Goal: Transaction & Acquisition: Purchase product/service

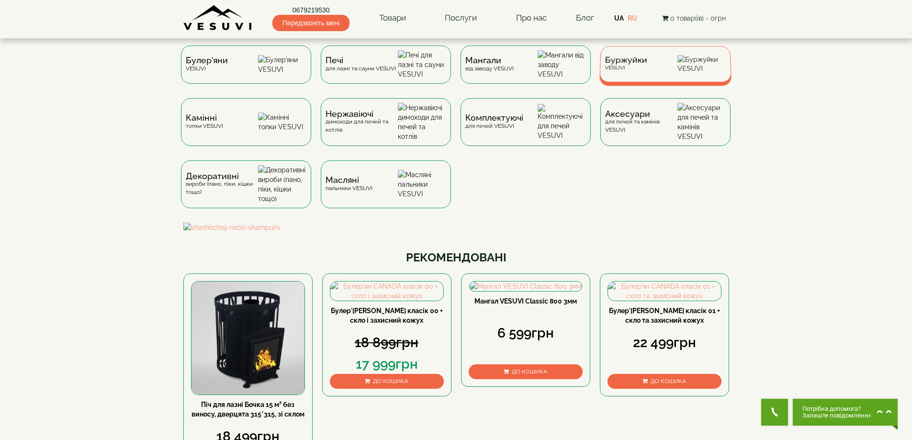
click at [676, 65] on div "Буржуйки VESUVI" at bounding box center [666, 64] width 132 height 36
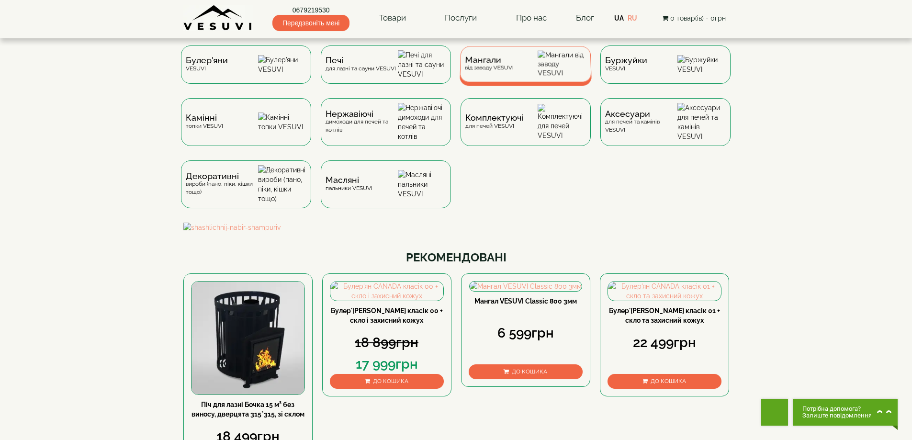
click at [499, 58] on div "Мангали від заводу VESUVI" at bounding box center [526, 64] width 132 height 36
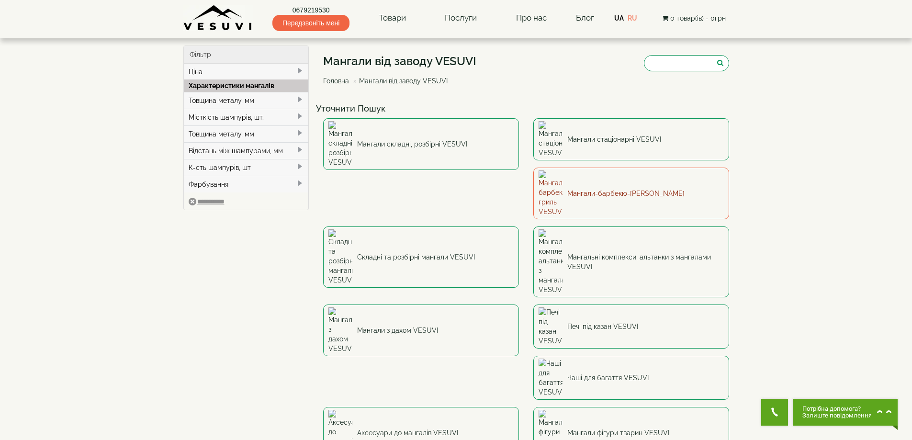
click at [533, 168] on link "Мангали-барбекю-гриль VESUVI" at bounding box center [631, 194] width 196 height 52
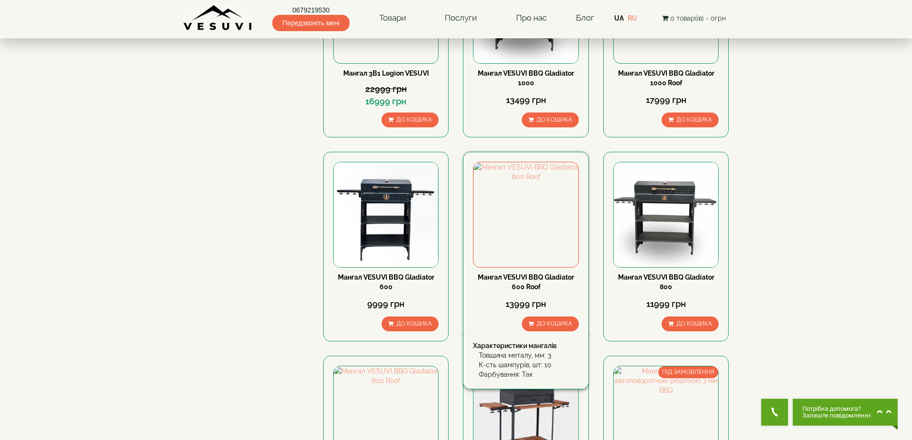
scroll to position [319, 0]
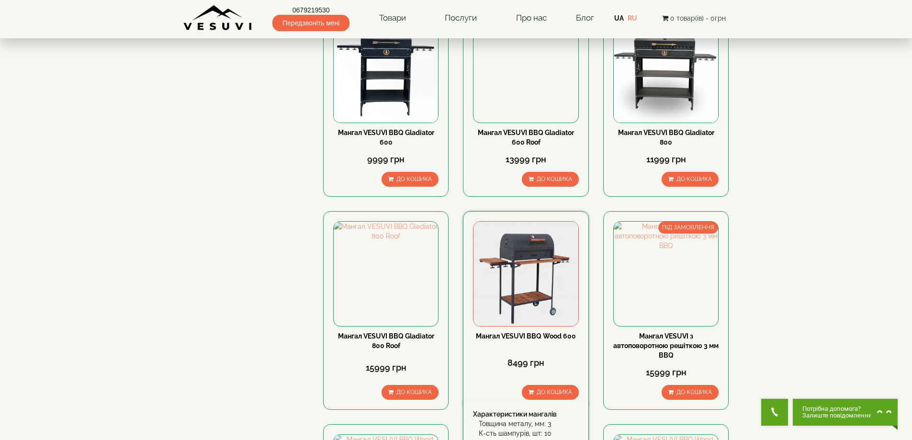
click at [522, 256] on img at bounding box center [526, 274] width 104 height 104
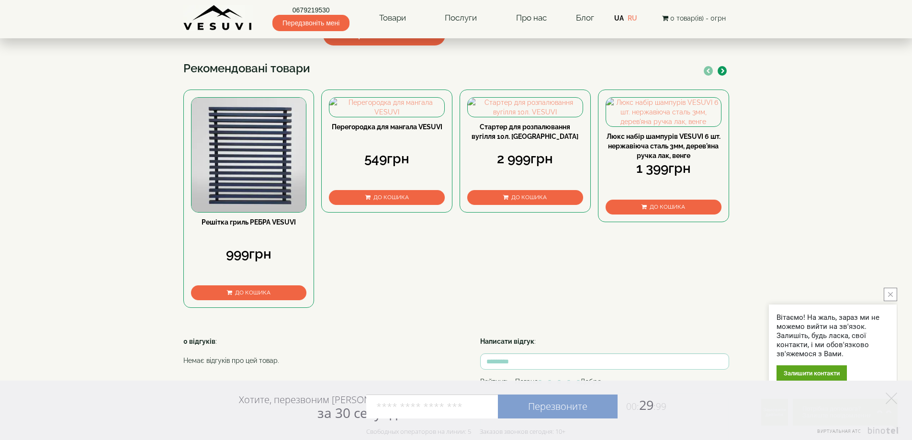
scroll to position [406, 0]
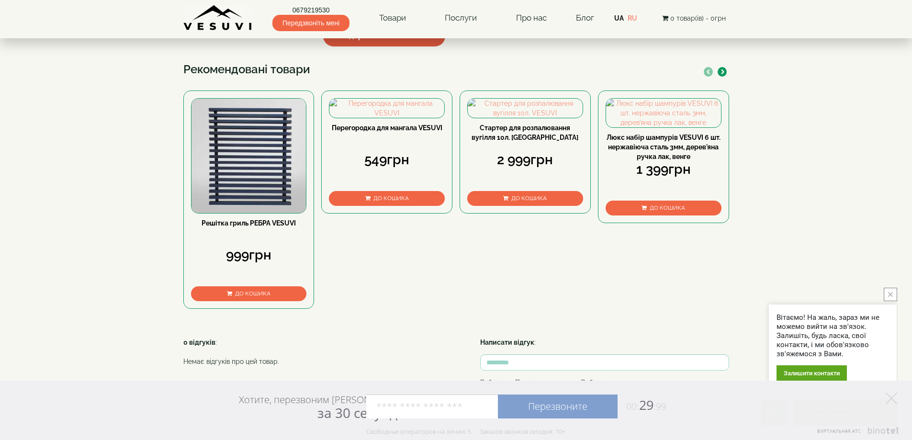
click at [397, 46] on span "▼ Відкрити повний опис ▼" at bounding box center [384, 36] width 123 height 21
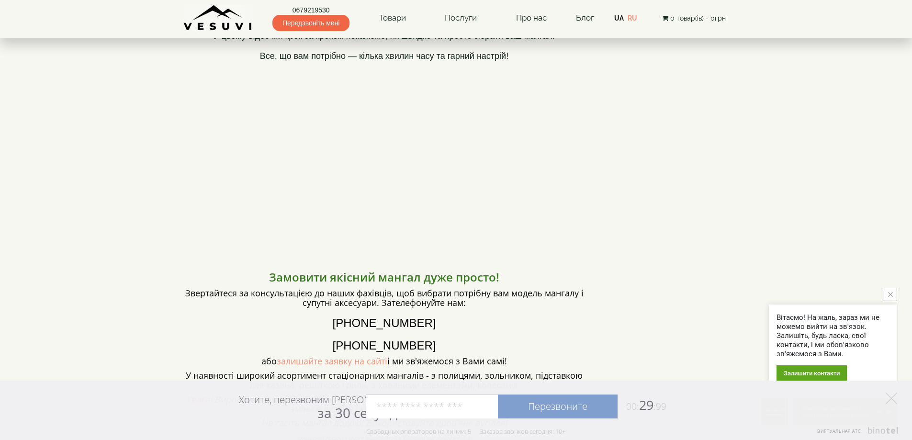
scroll to position [885, 0]
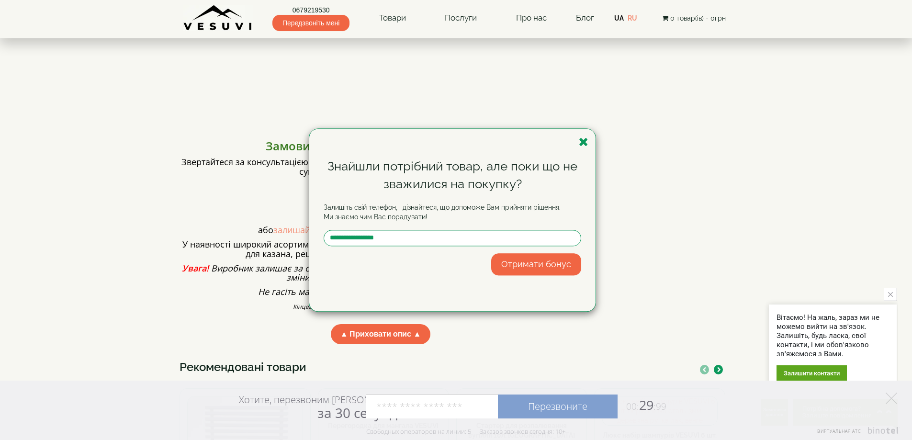
click at [159, 121] on div "Знайшли потрібний товар, але поки що не зважилися на покупку? Залишіть свій тел…" at bounding box center [456, 220] width 912 height 440
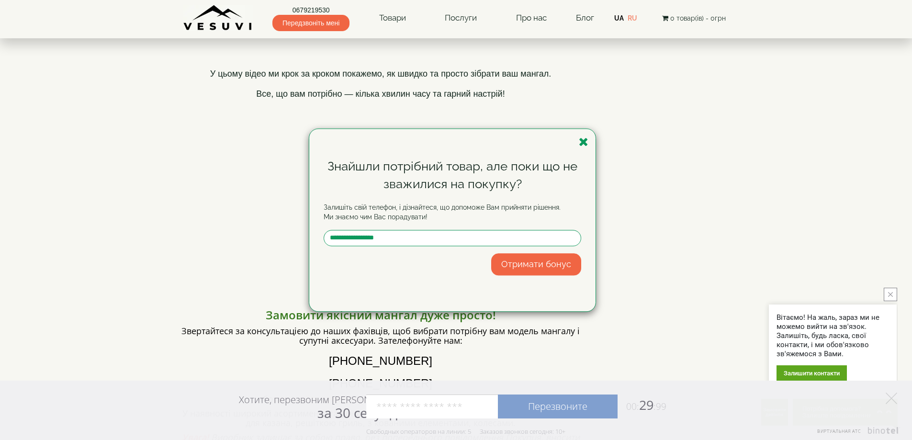
scroll to position [406, 0]
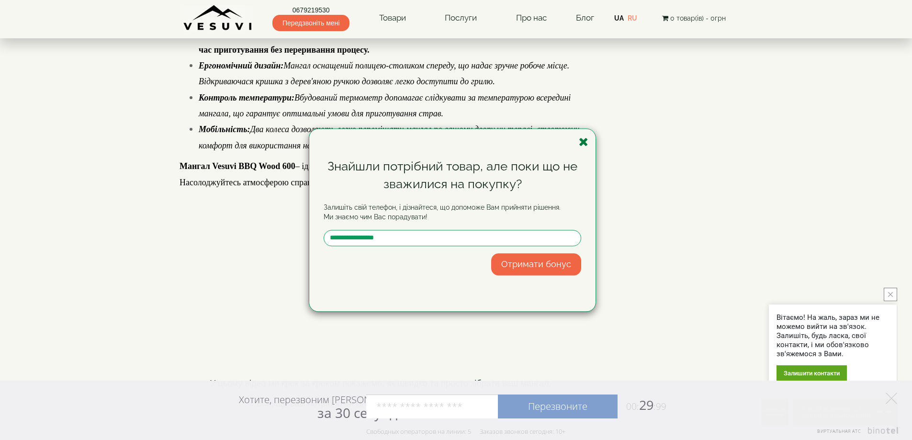
click at [587, 138] on icon "button" at bounding box center [584, 142] width 10 height 12
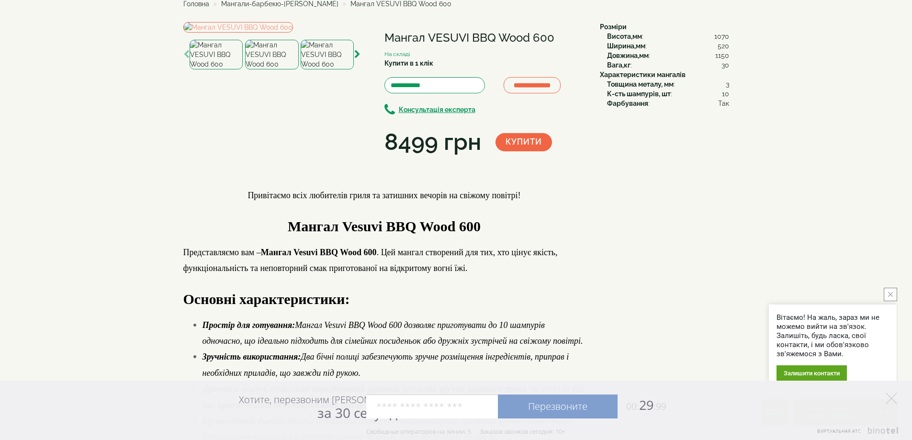
scroll to position [0, 0]
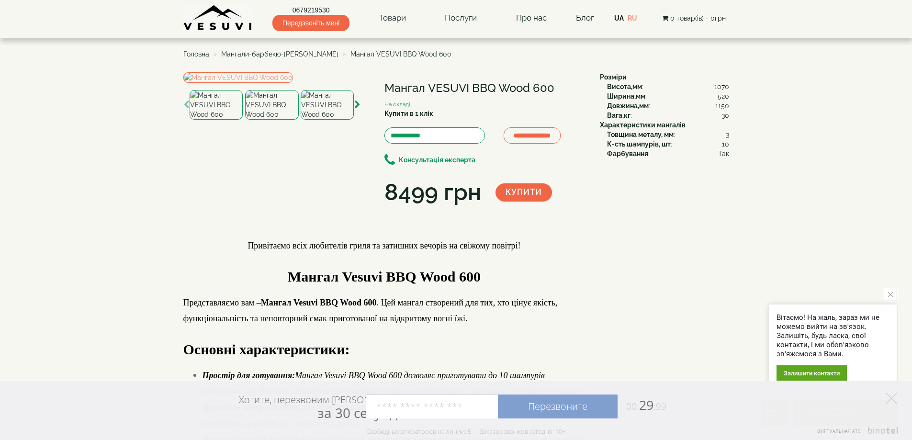
click at [297, 50] on span "Мангали-барбекю-[PERSON_NAME]" at bounding box center [279, 54] width 117 height 8
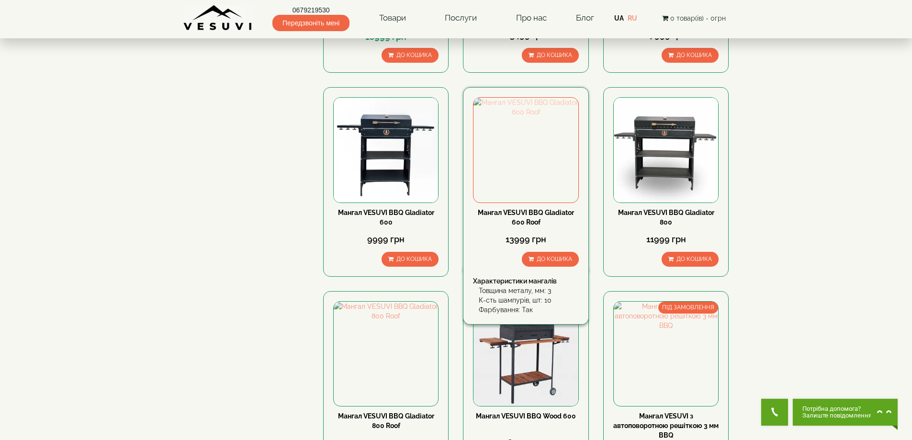
scroll to position [479, 0]
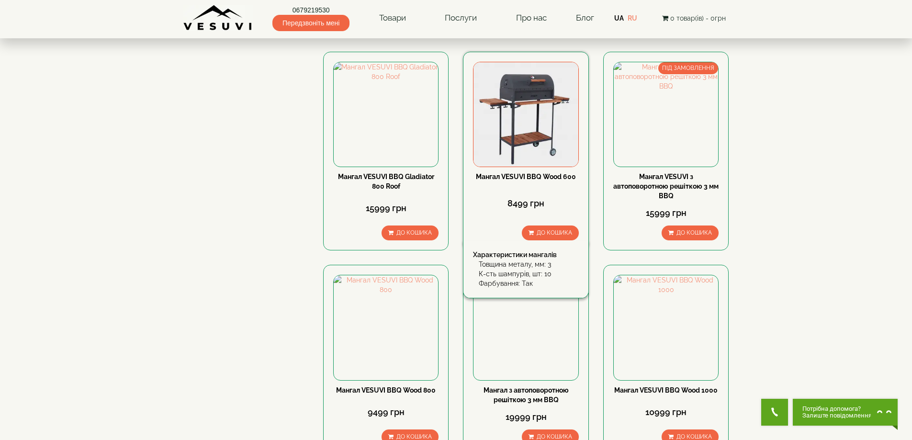
click at [542, 146] on img at bounding box center [526, 114] width 104 height 104
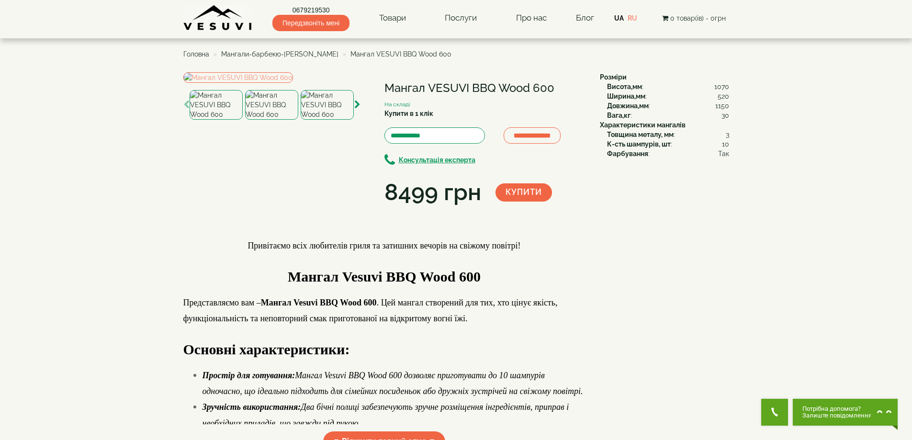
click at [410, 88] on h1 "Мангал VESUVI BBQ Wood 600" at bounding box center [485, 88] width 201 height 12
copy div "Мангал VESUVI BBQ Wood 600"
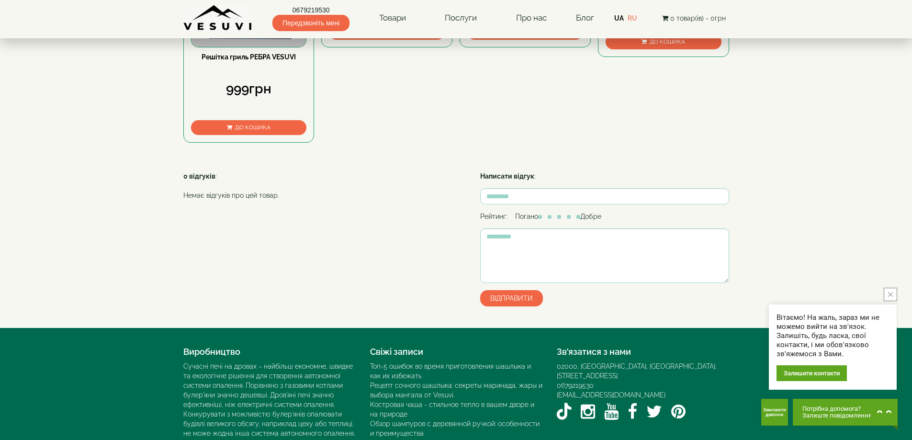
scroll to position [479, 0]
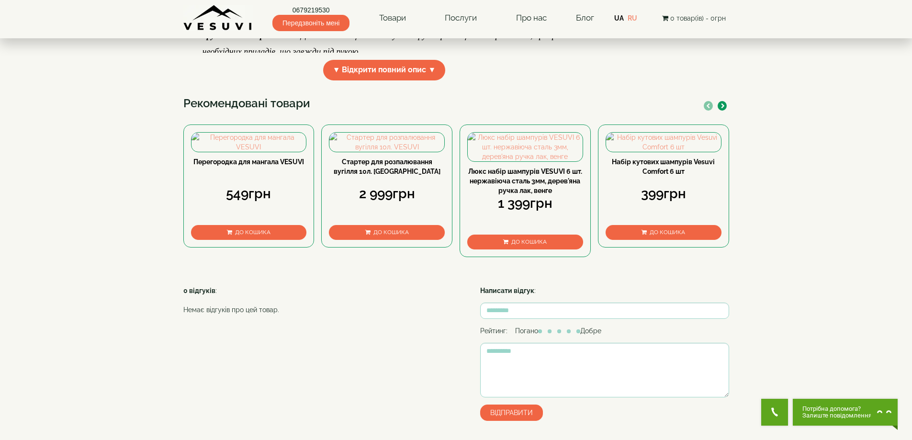
scroll to position [454, 0]
